Goal: Task Accomplishment & Management: Use online tool/utility

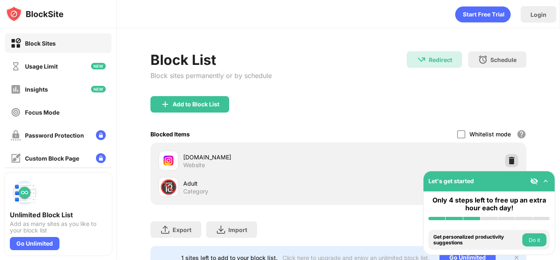
click at [510, 155] on div at bounding box center [511, 160] width 13 height 13
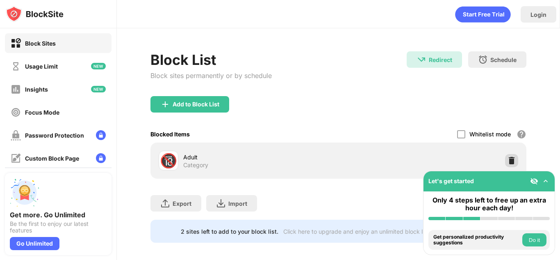
click at [511, 161] on img at bounding box center [512, 160] width 8 height 8
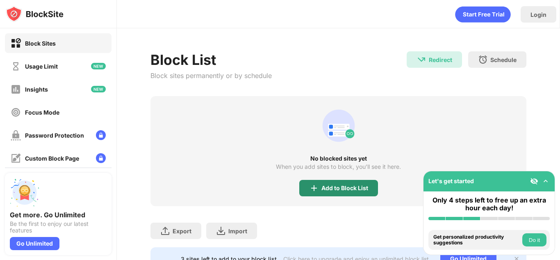
click at [322, 191] on div "Add to Block List" at bounding box center [338, 188] width 79 height 16
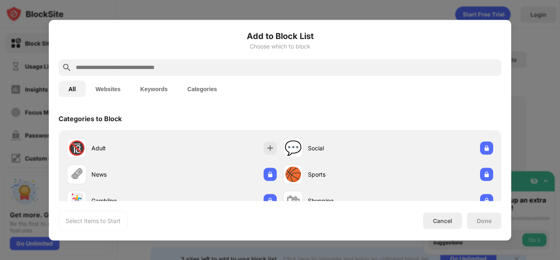
click at [237, 63] on input "text" at bounding box center [286, 67] width 423 height 10
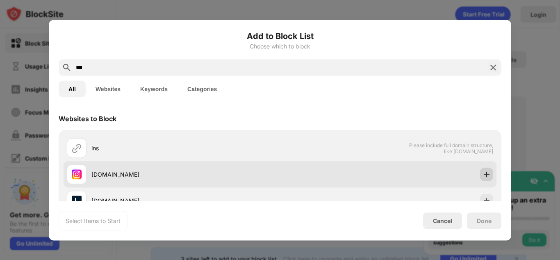
type input "***"
click at [484, 171] on img at bounding box center [487, 174] width 8 height 8
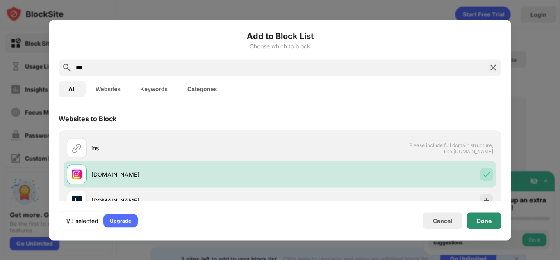
click at [483, 215] on div "Done" at bounding box center [484, 220] width 34 height 16
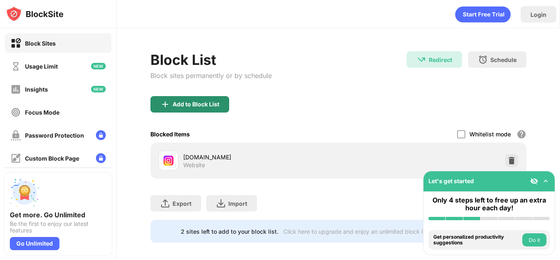
click at [195, 108] on div "Add to Block List" at bounding box center [190, 104] width 79 height 16
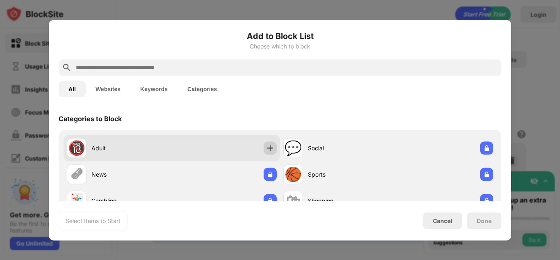
click at [272, 150] on img at bounding box center [270, 148] width 8 height 8
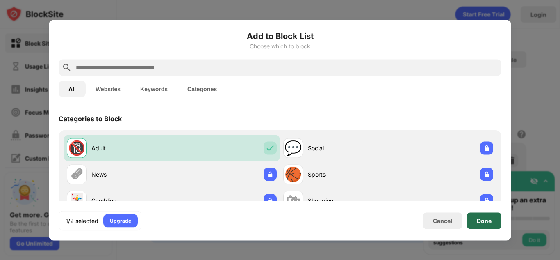
click at [491, 220] on div "Done" at bounding box center [484, 220] width 15 height 7
